Goal: Entertainment & Leisure: Consume media (video, audio)

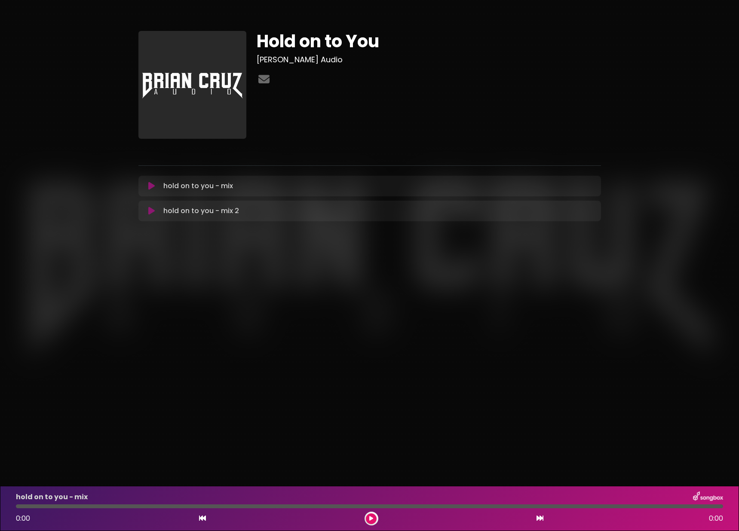
click at [89, 235] on div "Hold on to You [PERSON_NAME] Audio" at bounding box center [369, 123] width 567 height 226
click at [139, 339] on body "× Hold on to You [PERSON_NAME] Audio" at bounding box center [369, 265] width 739 height 531
click at [145, 209] on button at bounding box center [152, 211] width 17 height 9
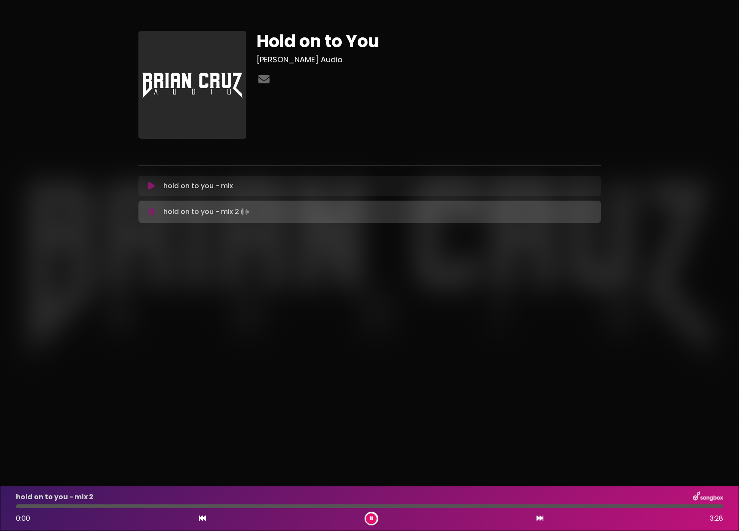
click at [368, 523] on button at bounding box center [371, 519] width 11 height 11
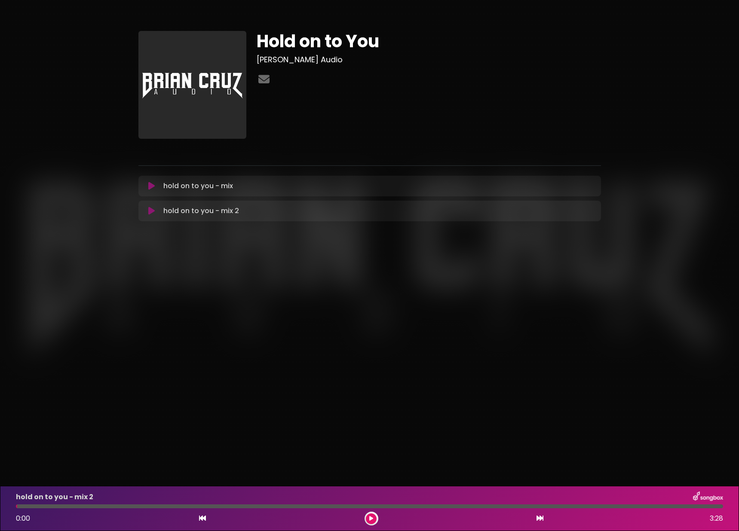
drag, startPoint x: 164, startPoint y: 508, endPoint x: 170, endPoint y: 508, distance: 6.5
click at [164, 508] on div at bounding box center [369, 507] width 707 height 4
click at [148, 207] on button at bounding box center [152, 211] width 17 height 9
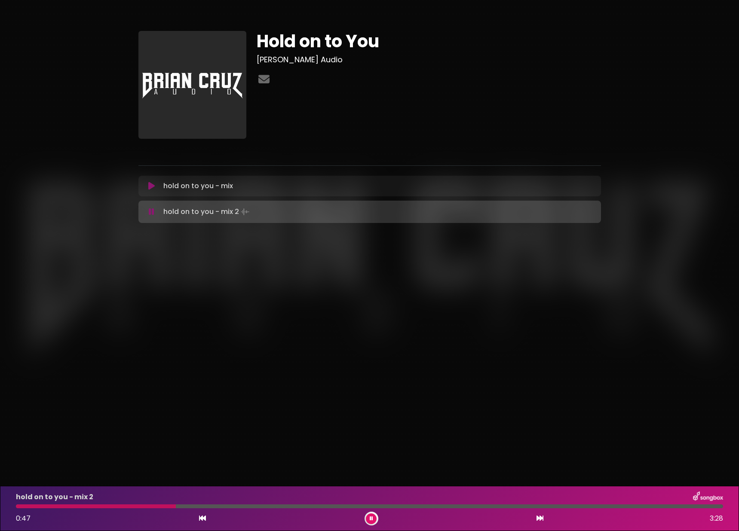
click at [211, 508] on div at bounding box center [369, 507] width 707 height 4
click at [230, 508] on div at bounding box center [369, 507] width 707 height 4
click at [392, 489] on div "hold on to you - mix 2 1:30 3:28" at bounding box center [369, 508] width 739 height 45
click at [374, 520] on button at bounding box center [371, 519] width 11 height 11
